Goal: Check status: Check status

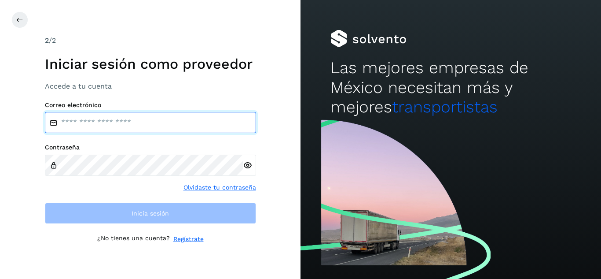
click at [95, 127] on input "email" at bounding box center [150, 122] width 211 height 21
type input "**********"
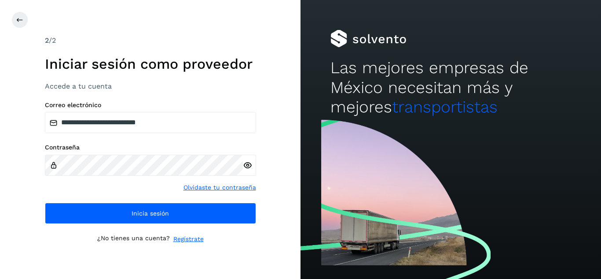
click at [245, 165] on icon at bounding box center [247, 165] width 9 height 9
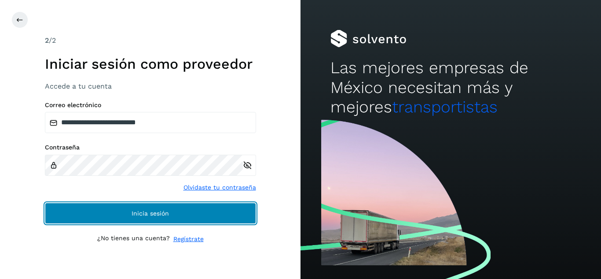
click at [128, 213] on button "Inicia sesión" at bounding box center [150, 212] width 211 height 21
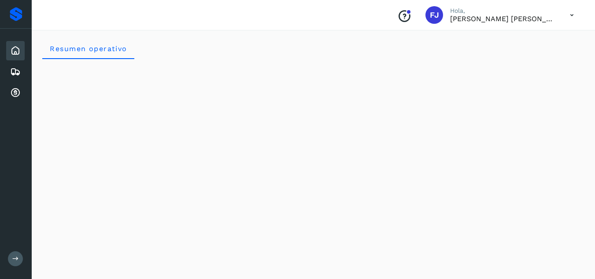
click at [462, 49] on div "Resumen operativo" at bounding box center [313, 48] width 542 height 21
click at [15, 95] on icon at bounding box center [15, 93] width 11 height 11
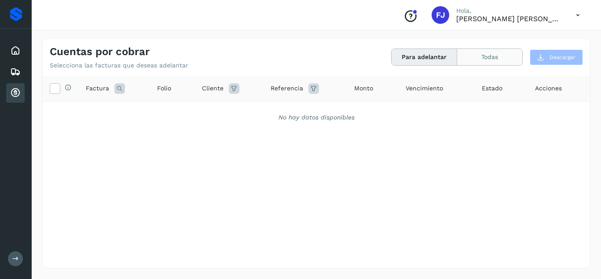
click at [462, 59] on button "Todas" at bounding box center [489, 57] width 65 height 16
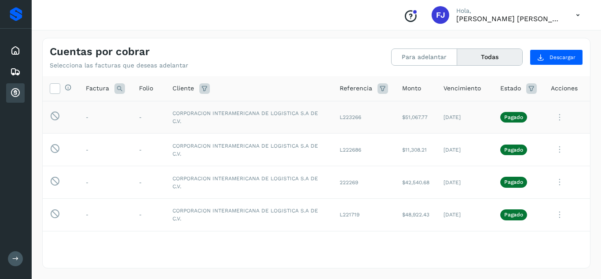
click at [462, 119] on icon at bounding box center [560, 117] width 18 height 18
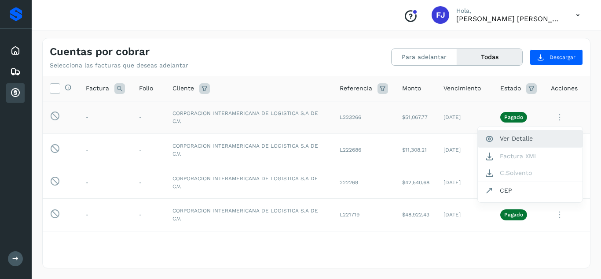
click at [462, 138] on button "Ver Detalle" at bounding box center [530, 138] width 105 height 17
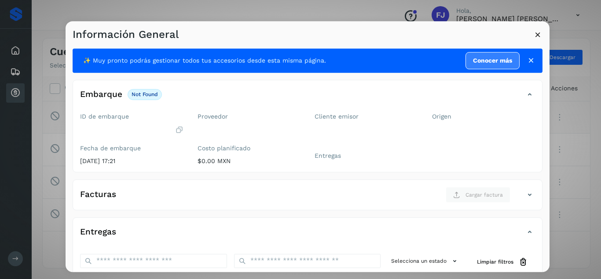
click at [462, 37] on icon at bounding box center [537, 34] width 9 height 9
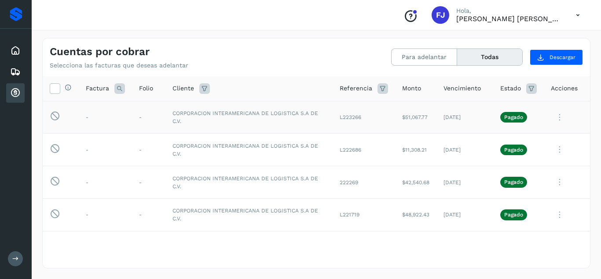
click at [462, 122] on icon at bounding box center [560, 117] width 18 height 18
click at [462, 116] on div at bounding box center [300, 139] width 601 height 279
click at [462, 116] on p "Pagado" at bounding box center [513, 117] width 19 height 6
click at [208, 109] on td "CORPORACION INTERAMERICANA DE LOGISTICA S.A DE C.V." at bounding box center [248, 117] width 167 height 33
click at [223, 114] on td "CORPORACION INTERAMERICANA DE LOGISTICA S.A DE C.V." at bounding box center [248, 117] width 167 height 33
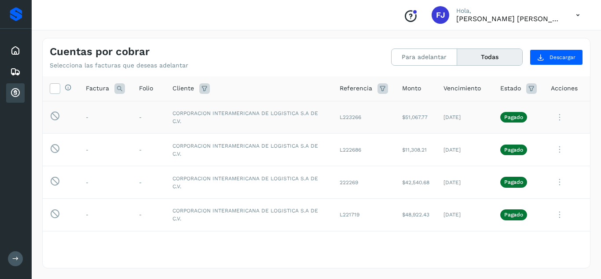
click at [223, 114] on td "CORPORACION INTERAMERICANA DE LOGISTICA S.A DE C.V." at bounding box center [248, 117] width 167 height 33
click at [90, 116] on td "-" at bounding box center [105, 117] width 53 height 33
click at [135, 119] on td "-" at bounding box center [148, 117] width 33 height 33
click at [462, 14] on icon at bounding box center [578, 15] width 18 height 18
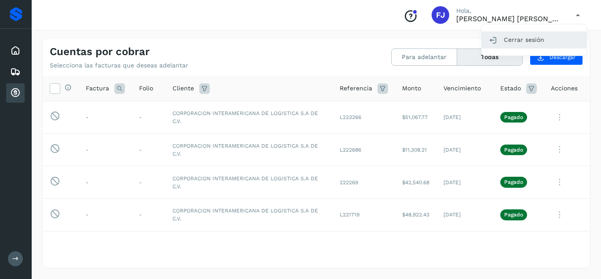
click at [462, 43] on div "Cerrar sesión" at bounding box center [534, 39] width 105 height 17
